Goal: Find specific page/section: Find specific page/section

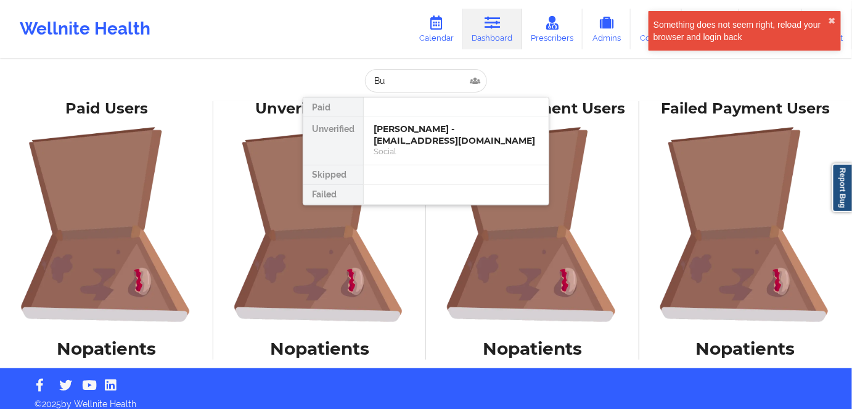
type input "B"
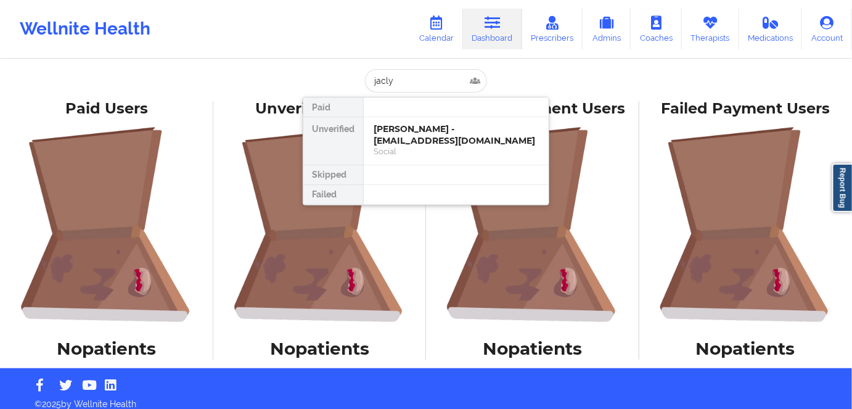
type input "jaclyn"
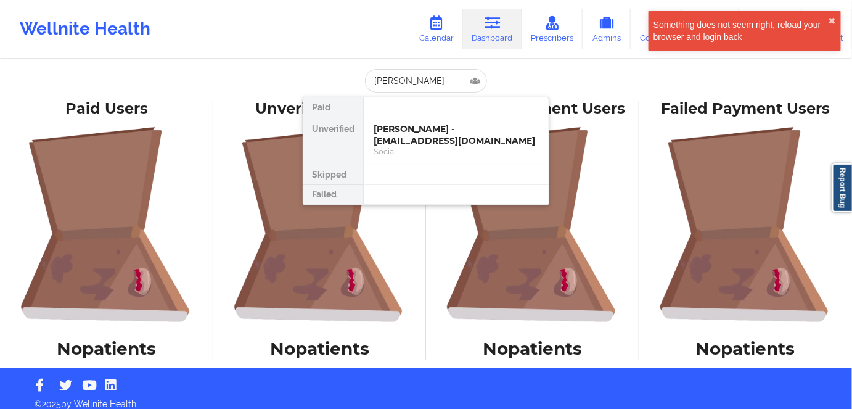
drag, startPoint x: 417, startPoint y: 78, endPoint x: 343, endPoint y: 69, distance: 74.6
click at [343, 69] on div "jaclyn Paid Unverified Kaylie Juart - juartkaylie@gmail.com Social Skipped Fail…" at bounding box center [426, 80] width 247 height 23
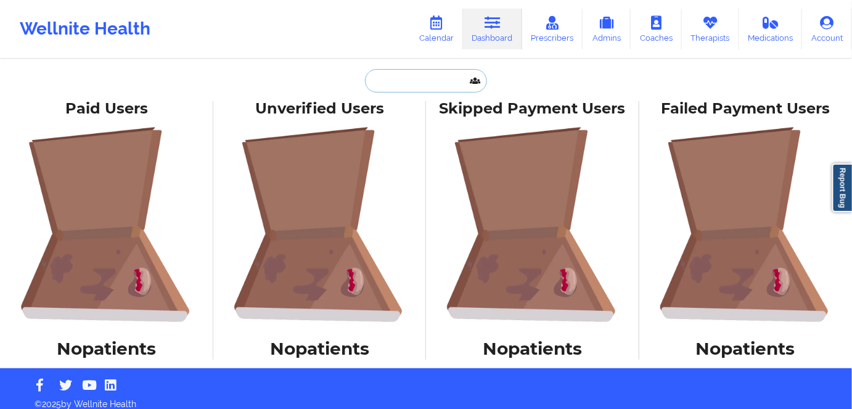
click at [390, 83] on input "text" at bounding box center [426, 80] width 122 height 23
paste input "Kelly McKay"
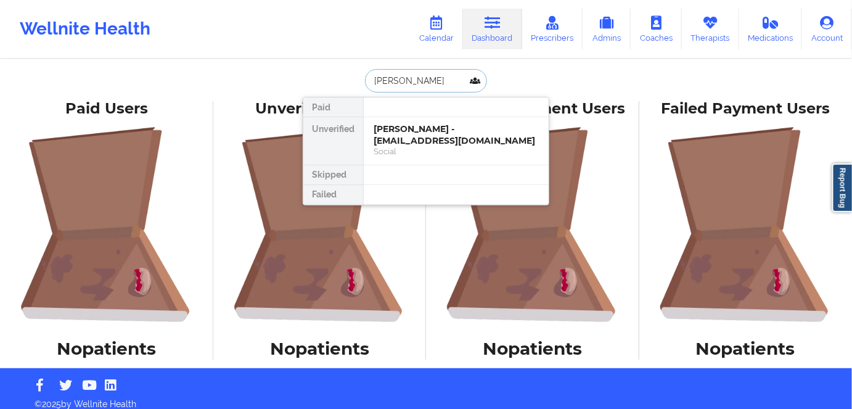
click at [393, 78] on input "Kelly McKay" at bounding box center [426, 80] width 122 height 23
type input "Kelly McKay"
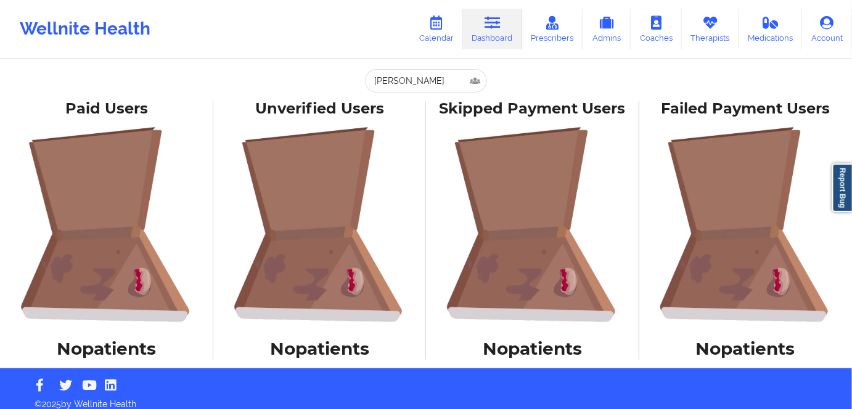
click at [501, 28] on icon at bounding box center [493, 23] width 16 height 14
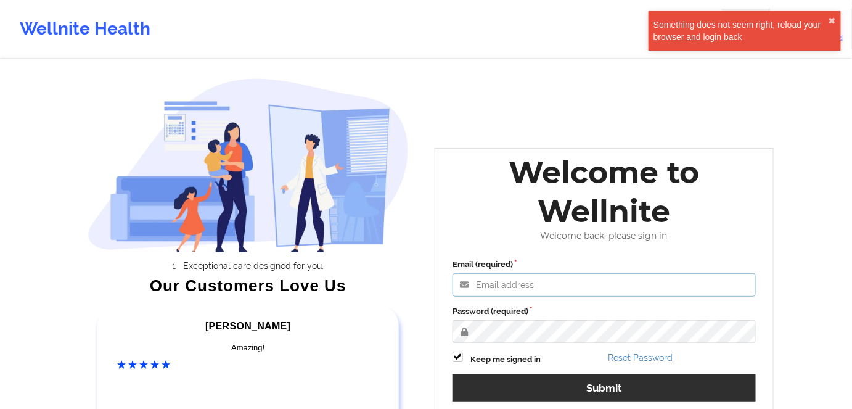
type input "grace.bugayong@wellnite.com"
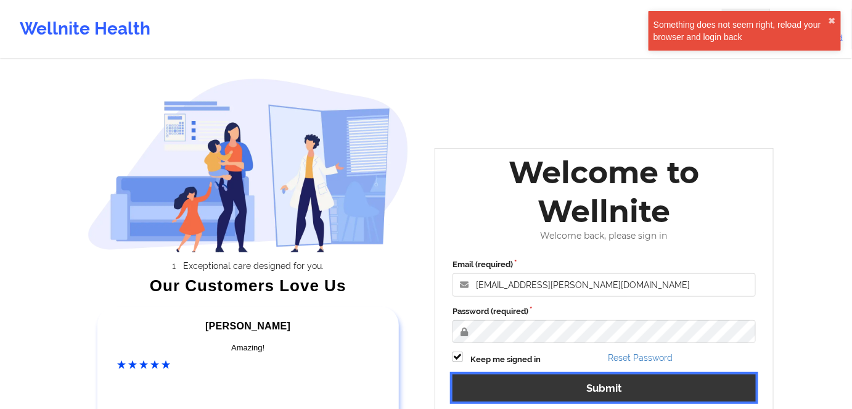
click at [578, 390] on button "Submit" at bounding box center [604, 387] width 303 height 27
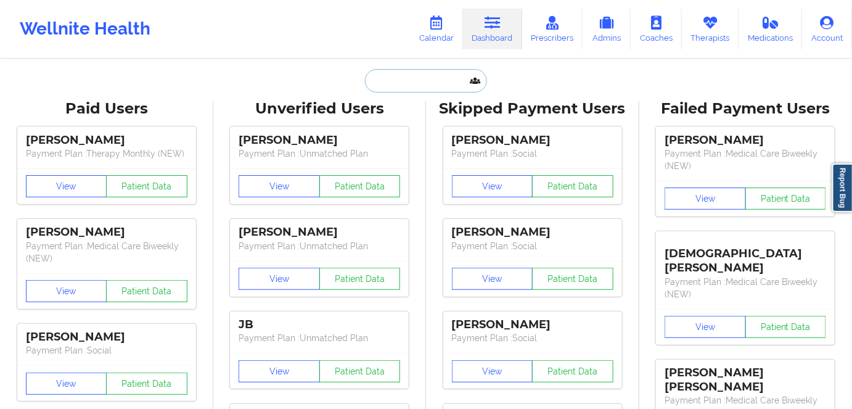
click at [382, 83] on input "text" at bounding box center [426, 80] width 122 height 23
paste input "Kelly McKay"
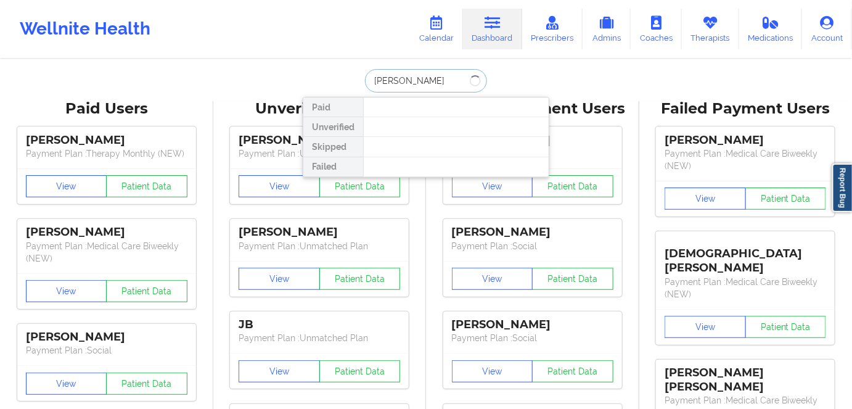
drag, startPoint x: 393, startPoint y: 79, endPoint x: 332, endPoint y: 75, distance: 61.2
click at [332, 75] on div "Kelly McKay Paid Unverified Skipped Failed" at bounding box center [426, 80] width 247 height 23
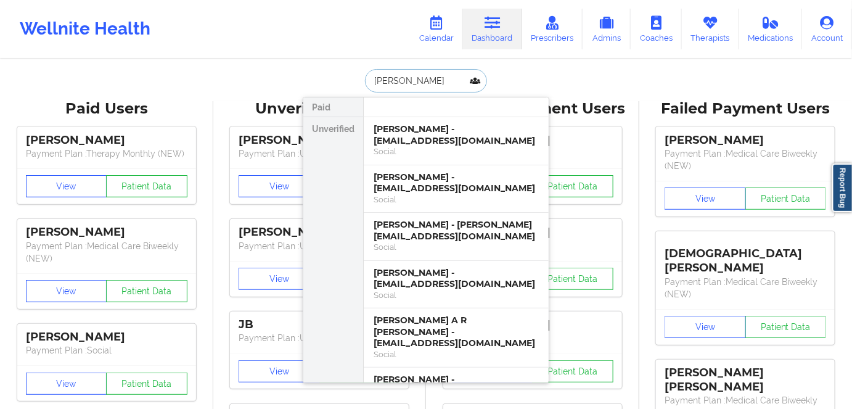
drag, startPoint x: 424, startPoint y: 83, endPoint x: 328, endPoint y: 76, distance: 96.5
click at [328, 76] on div "McKay Paid Unverified Thomas Brennan - colinmckay2000@yahoo.com Social Kelly Mc…" at bounding box center [426, 80] width 247 height 23
type input "Kelly"
click at [391, 194] on div "Social" at bounding box center [456, 199] width 165 height 10
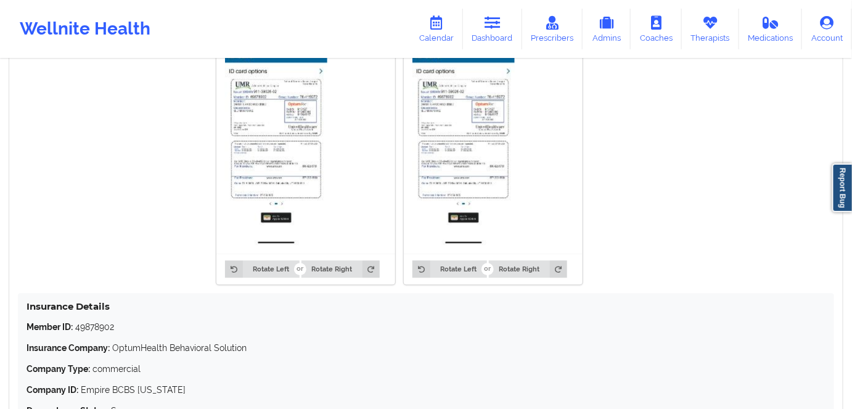
scroll to position [841, 0]
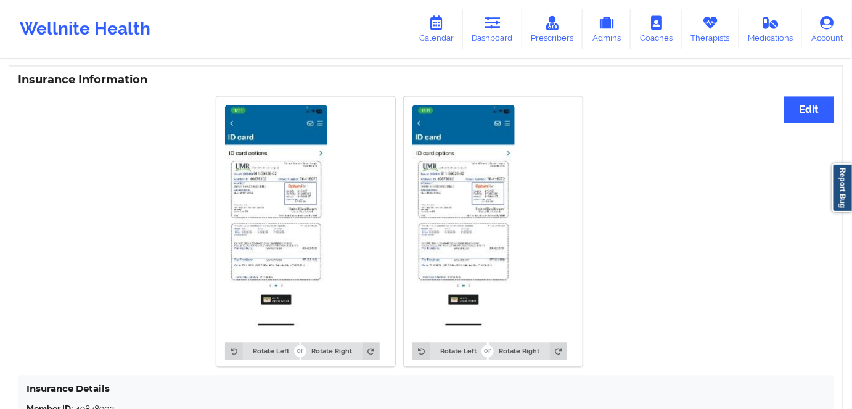
click at [232, 205] on img at bounding box center [276, 216] width 102 height 222
click at [278, 199] on img at bounding box center [276, 216] width 102 height 222
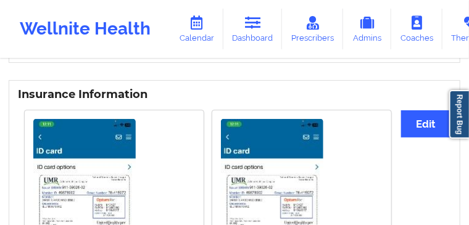
scroll to position [1139, 0]
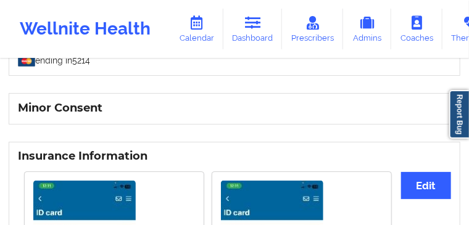
copy p "49878902"
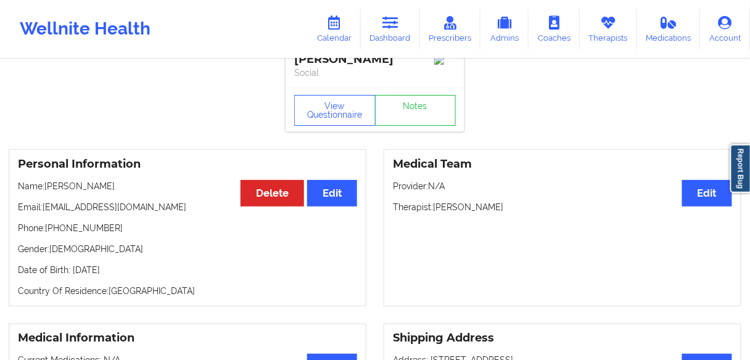
scroll to position [4, 0]
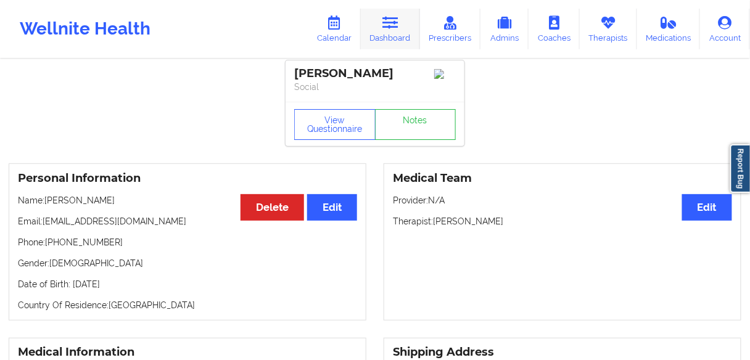
click at [392, 30] on link "Dashboard" at bounding box center [390, 29] width 59 height 41
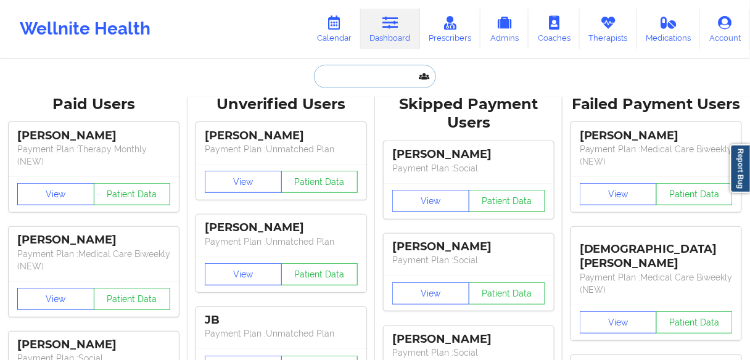
click at [348, 82] on input "text" at bounding box center [375, 76] width 122 height 23
paste input "Burchett"
type input "Burchett"
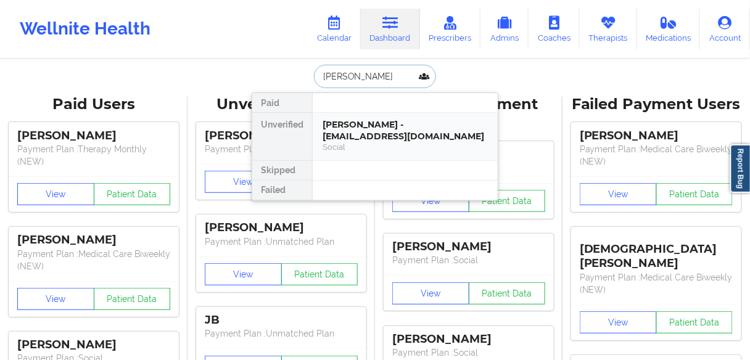
click at [381, 135] on div "Jaclynn D Burchett - jaclynndb@gmail.com" at bounding box center [405, 130] width 165 height 23
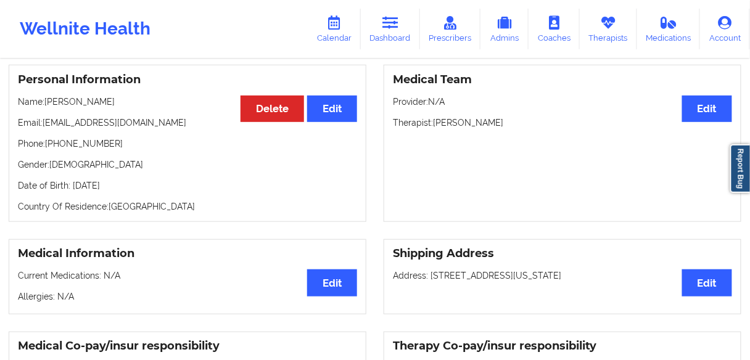
scroll to position [125, 0]
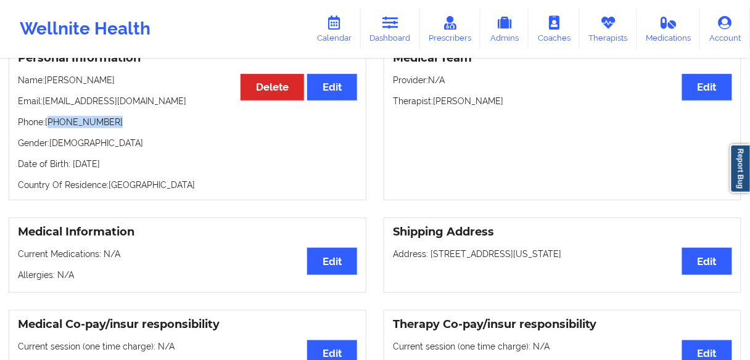
drag, startPoint x: 113, startPoint y: 126, endPoint x: 50, endPoint y: 123, distance: 63.0
click at [50, 123] on p "Phone: +1816-286-8430" at bounding box center [187, 122] width 339 height 12
copy p "1816-286-8430"
click at [389, 33] on link "Dashboard" at bounding box center [390, 29] width 59 height 41
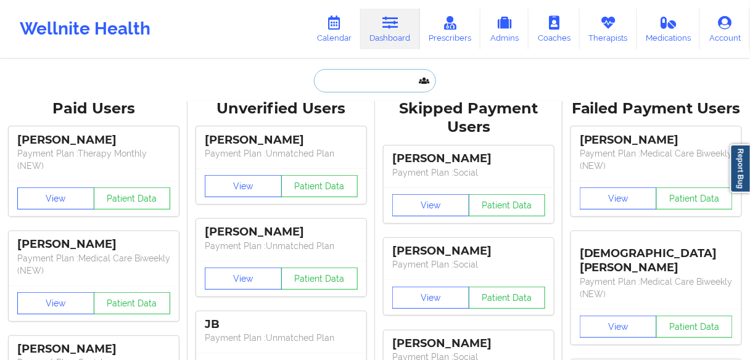
click at [366, 83] on input "text" at bounding box center [375, 80] width 122 height 23
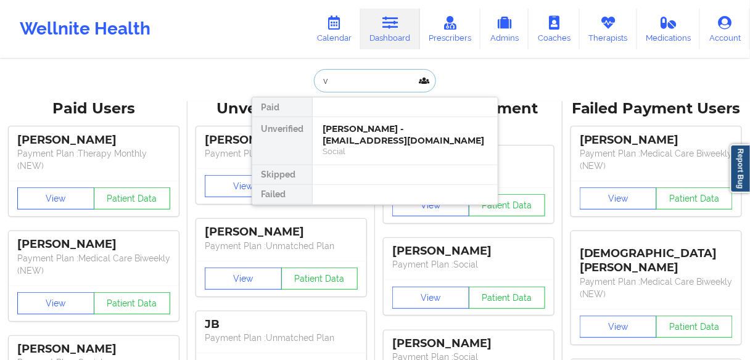
drag, startPoint x: 345, startPoint y: 83, endPoint x: 244, endPoint y: 88, distance: 101.3
paste input "RAGOONANAN"
drag, startPoint x: 384, startPoint y: 80, endPoint x: 271, endPoint y: 80, distance: 113.5
click at [271, 80] on div "RAGOONANAN Paid Unverified Jaclynn D Burchett - jaclynndb@gmail.com Social Skip…" at bounding box center [375, 80] width 247 height 23
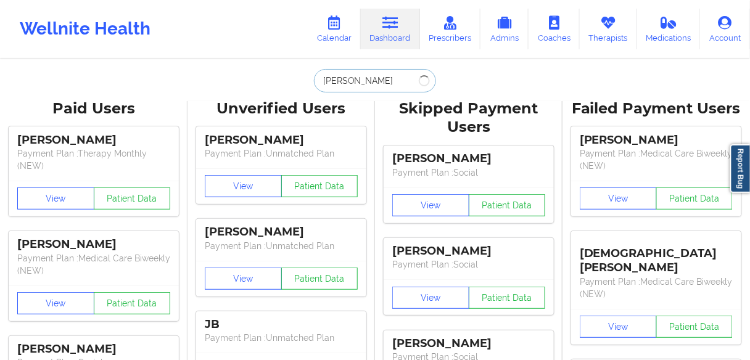
paste input "JIV"
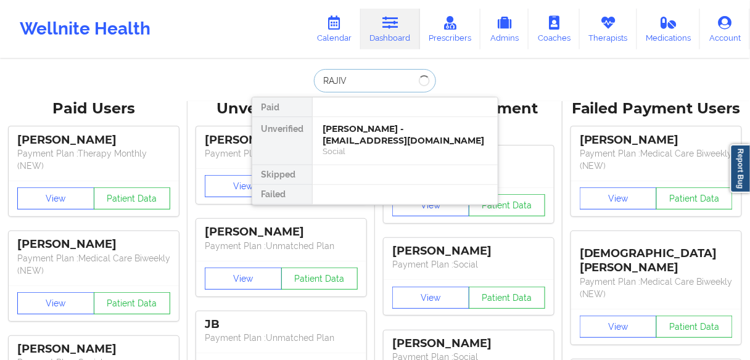
type input "RAJIV"
click at [361, 86] on input "RAJIV" at bounding box center [375, 80] width 122 height 23
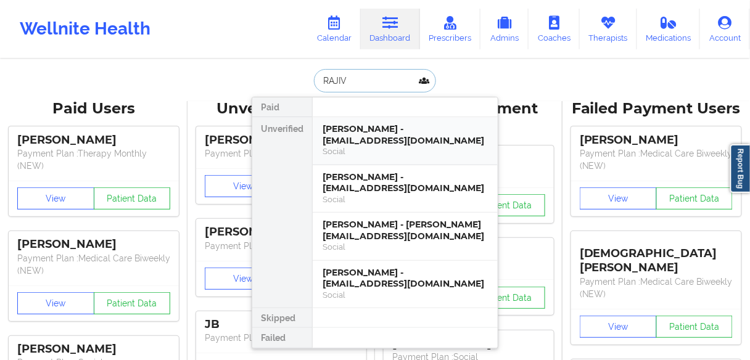
click at [356, 134] on div "Rajiv Ragoonanan - seemasonnylal07@gmail.com" at bounding box center [405, 134] width 165 height 23
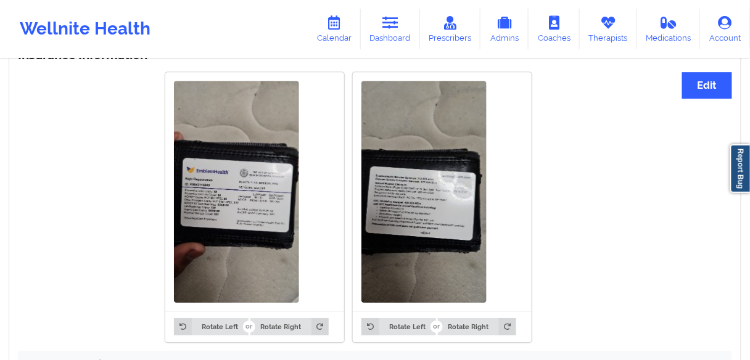
scroll to position [1135, 0]
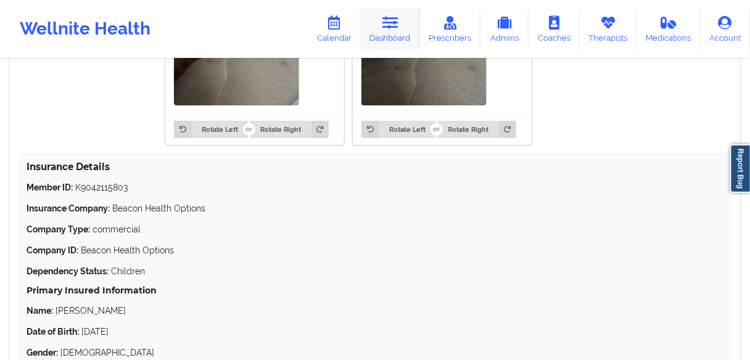
click at [394, 31] on link "Dashboard" at bounding box center [390, 29] width 59 height 41
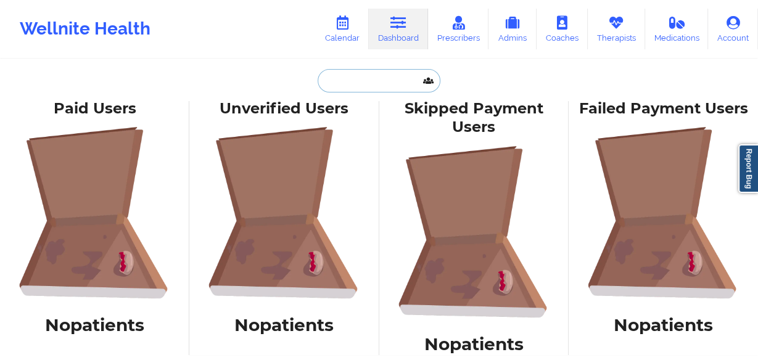
click at [350, 71] on input "text" at bounding box center [379, 80] width 122 height 23
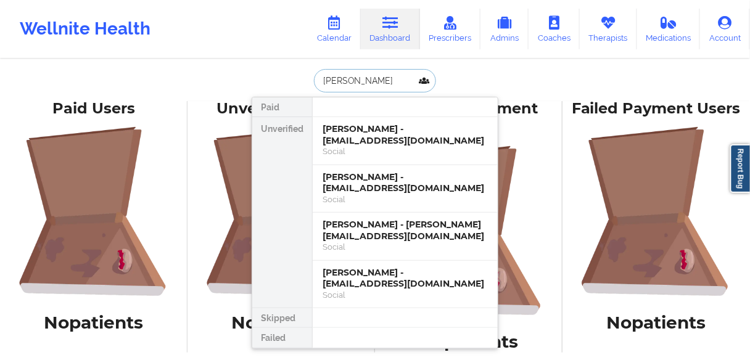
type input "Lucas"
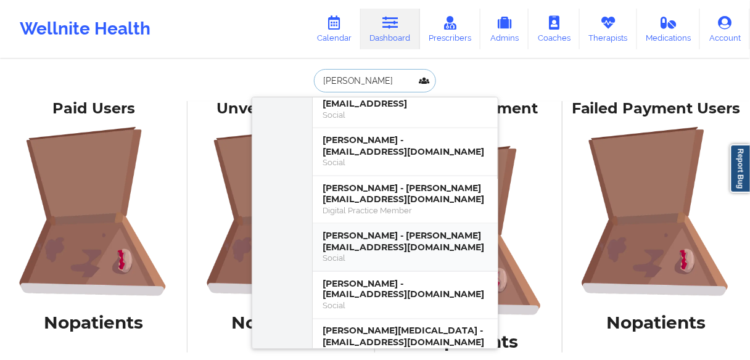
scroll to position [444, 0]
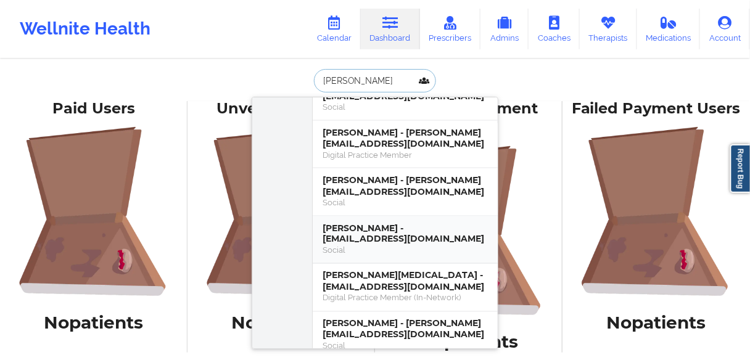
click at [355, 230] on div "Lucas R Hunter - hlucas810@gmail.com" at bounding box center [405, 234] width 165 height 23
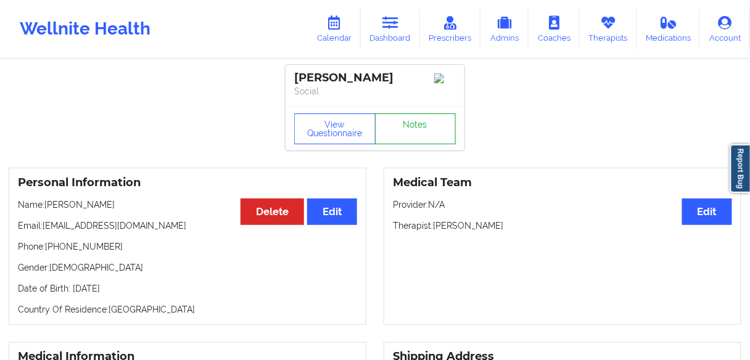
click at [426, 125] on link "Notes" at bounding box center [415, 128] width 81 height 31
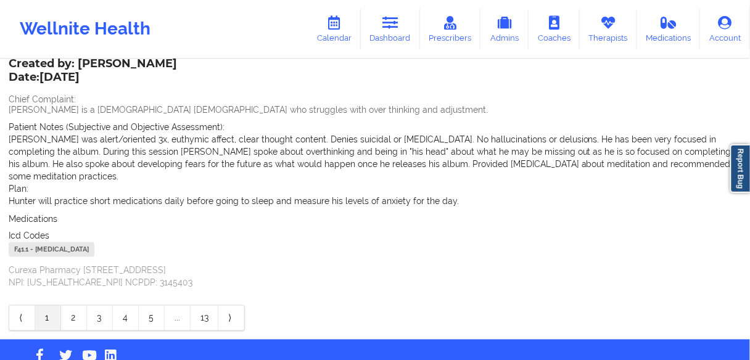
scroll to position [376, 0]
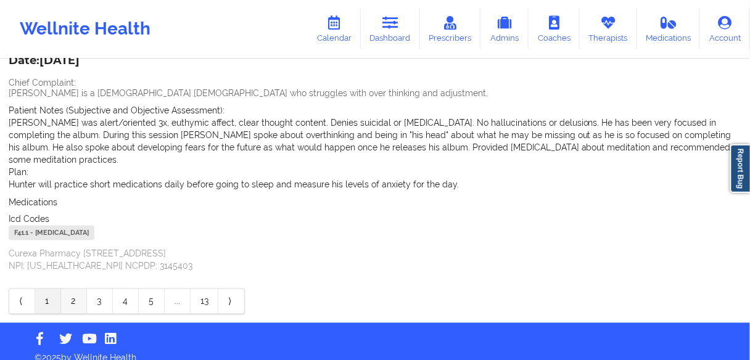
drag, startPoint x: 73, startPoint y: 289, endPoint x: 73, endPoint y: 296, distance: 6.8
click at [73, 289] on link "2" at bounding box center [74, 301] width 26 height 25
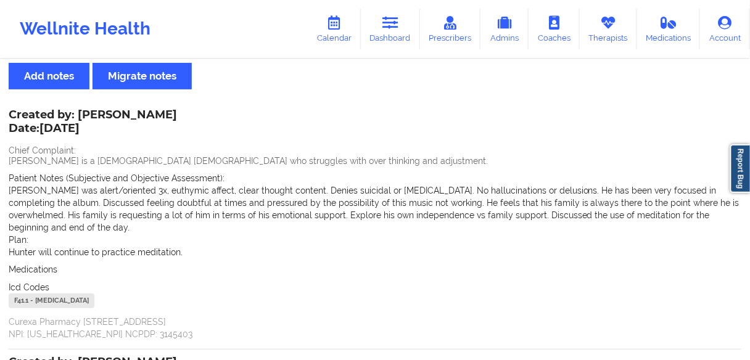
scroll to position [22, 0]
